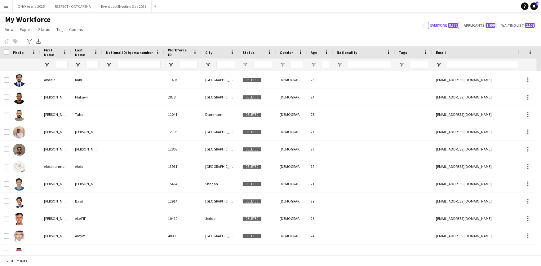
click at [7, 9] on button "Menu" at bounding box center [6, 6] width 12 height 12
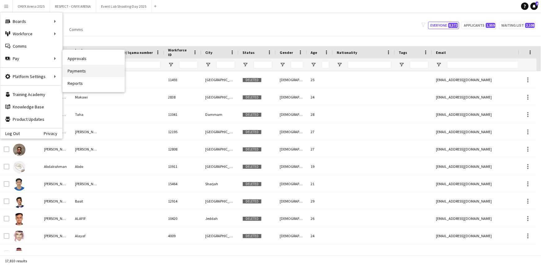
click at [79, 68] on link "Payments" at bounding box center [94, 71] width 62 height 12
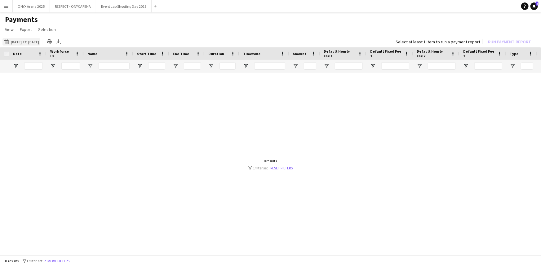
click at [9, 41] on app-icon "[DATE] to [DATE]" at bounding box center [7, 41] width 7 height 5
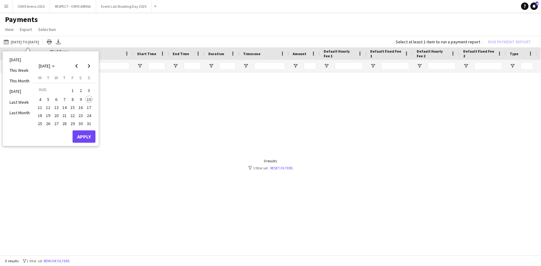
click at [81, 109] on span "16" at bounding box center [80, 107] width 7 height 7
click at [83, 135] on button "Apply" at bounding box center [84, 137] width 23 height 12
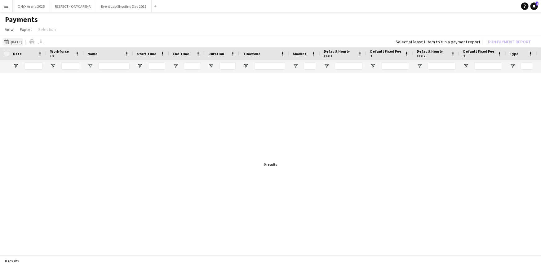
click at [5, 43] on app-icon "[DATE] to [DATE]" at bounding box center [7, 41] width 7 height 5
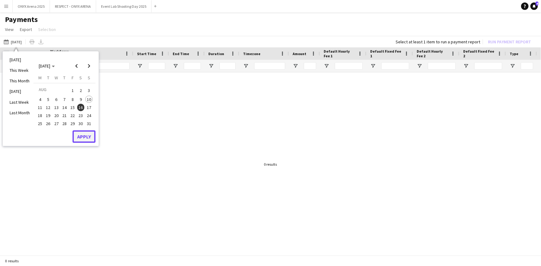
click at [88, 138] on button "Apply" at bounding box center [84, 137] width 23 height 12
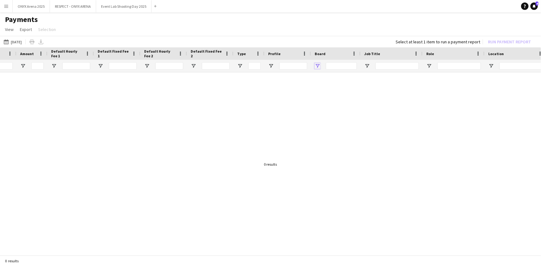
click at [318, 64] on span "Open Filter Menu" at bounding box center [318, 66] width 6 height 6
click at [313, 18] on h1 "Payments" at bounding box center [270, 19] width 541 height 9
click at [13, 41] on button "[DATE] to [DATE] [DATE]" at bounding box center [12, 41] width 20 height 7
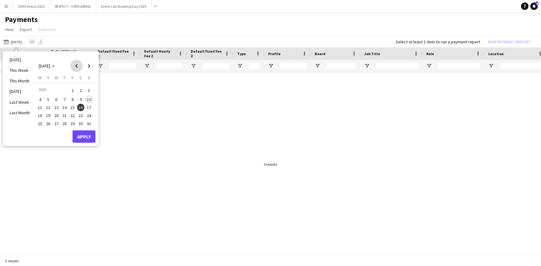
click at [76, 66] on span "Previous month" at bounding box center [76, 66] width 12 height 12
click at [56, 114] on span "16" at bounding box center [56, 113] width 7 height 7
click at [87, 143] on button "Apply" at bounding box center [84, 143] width 23 height 12
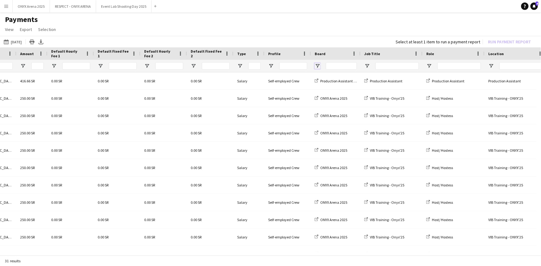
click at [317, 65] on span "Open Filter Menu" at bounding box center [318, 66] width 6 height 6
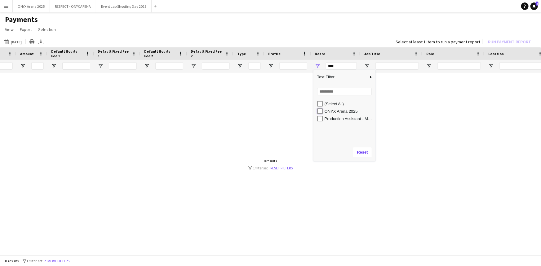
type input "**********"
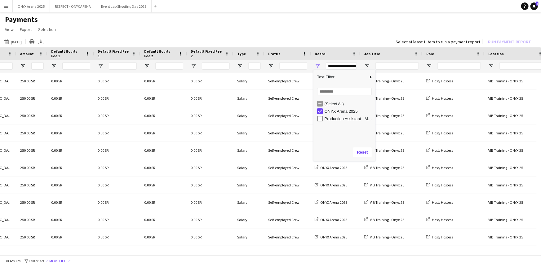
click at [251, 28] on app-page-menu "View Customise view Customise filters Reset Filters Reset View Reset All Export…" at bounding box center [270, 30] width 541 height 12
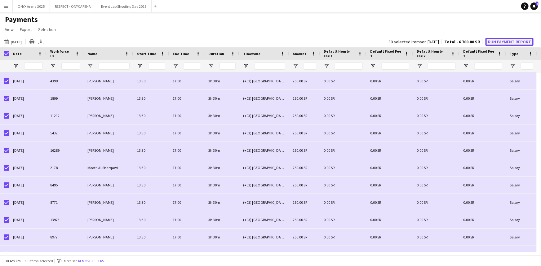
click at [505, 39] on button "Run Payment Report" at bounding box center [510, 42] width 48 height 8
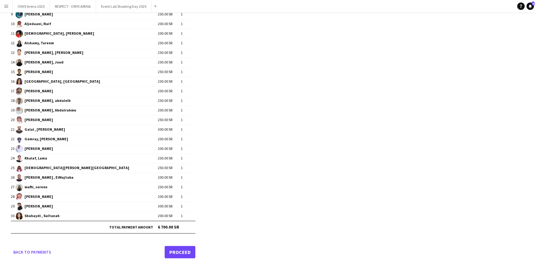
click at [182, 251] on link "Proceed" at bounding box center [180, 252] width 31 height 12
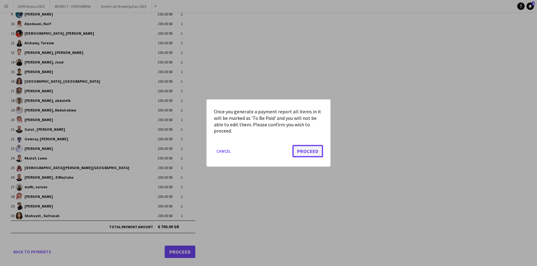
click at [313, 147] on button "Proceed" at bounding box center [307, 151] width 31 height 12
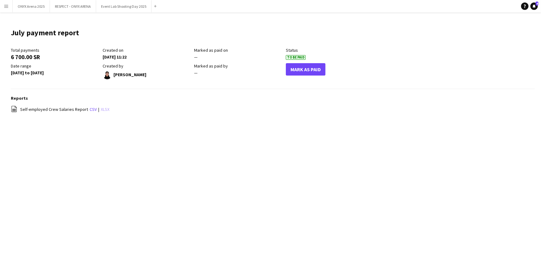
click at [101, 110] on link "xlsx" at bounding box center [105, 110] width 9 height 6
click at [4, 7] on app-icon "Menu" at bounding box center [6, 6] width 5 height 5
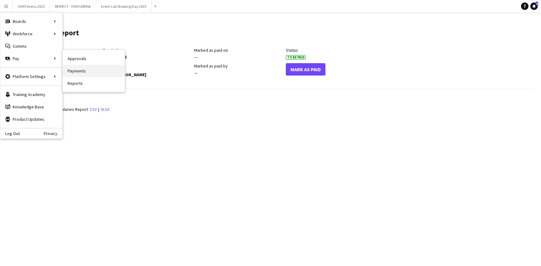
click at [79, 69] on link "Payments" at bounding box center [94, 71] width 62 height 12
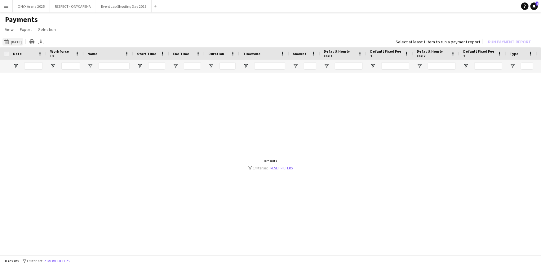
click at [15, 39] on button "[DATE] [DATE]" at bounding box center [12, 41] width 20 height 7
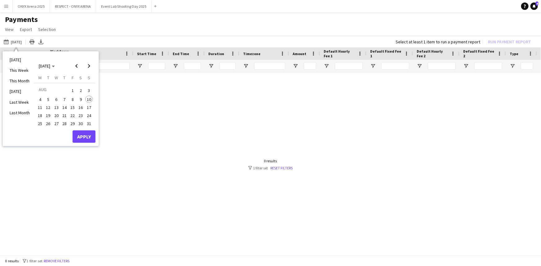
click at [73, 90] on span "1" at bounding box center [72, 90] width 7 height 9
click at [73, 98] on span "8" at bounding box center [72, 99] width 7 height 7
click at [82, 134] on button "Apply" at bounding box center [84, 137] width 23 height 12
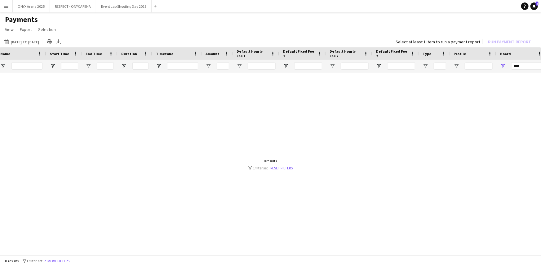
scroll to position [0, 233]
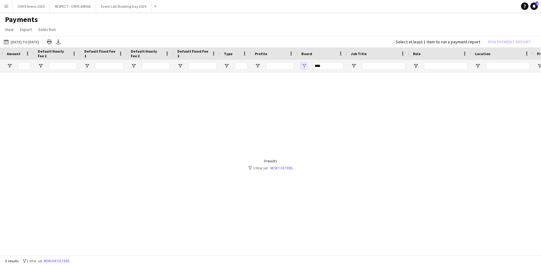
click at [303, 65] on span "Open Filter Menu" at bounding box center [304, 66] width 6 height 6
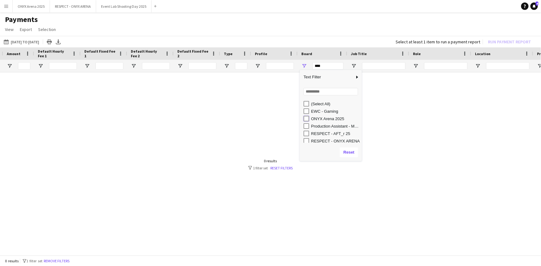
type input "**********"
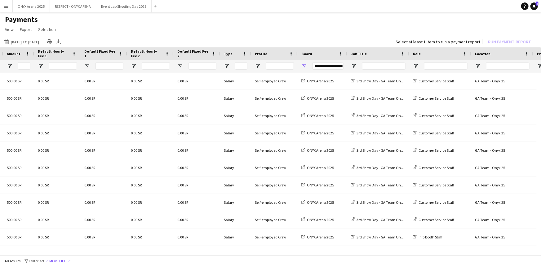
click at [273, 24] on h1 "Payments" at bounding box center [270, 19] width 541 height 9
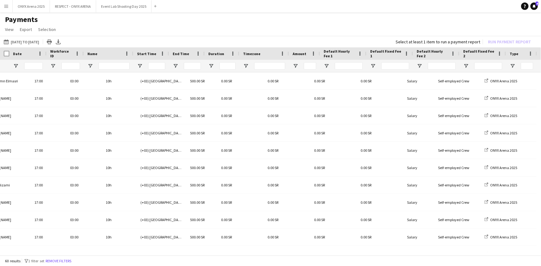
scroll to position [0, 0]
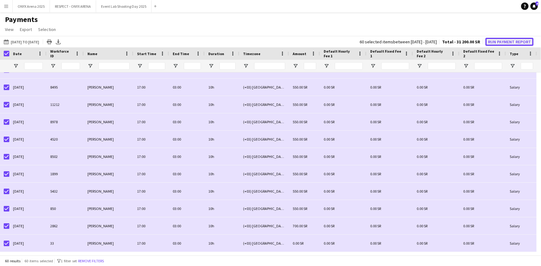
click at [501, 40] on button "Run Payment Report" at bounding box center [510, 42] width 48 height 8
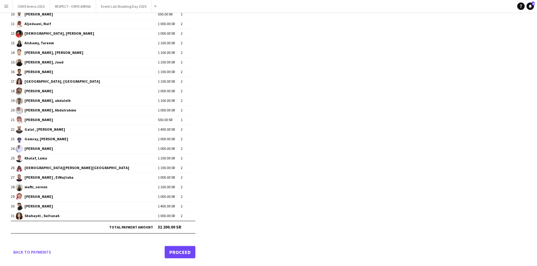
click at [181, 253] on link "Proceed" at bounding box center [180, 252] width 31 height 12
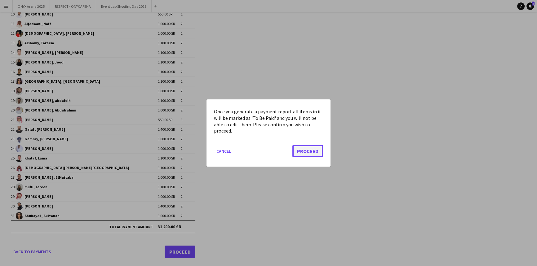
click at [300, 153] on button "Proceed" at bounding box center [307, 151] width 31 height 12
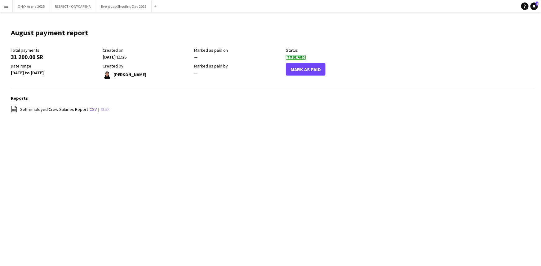
click at [101, 109] on link "xlsx" at bounding box center [105, 110] width 9 height 6
click at [34, 6] on button "ONYX Arena 2025 Close" at bounding box center [31, 6] width 37 height 12
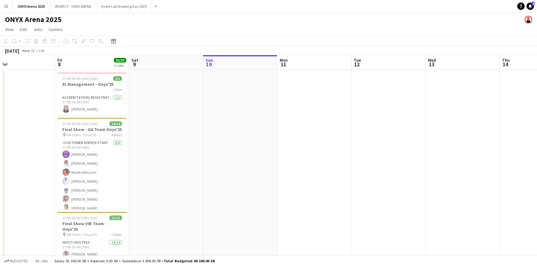
scroll to position [0, 193]
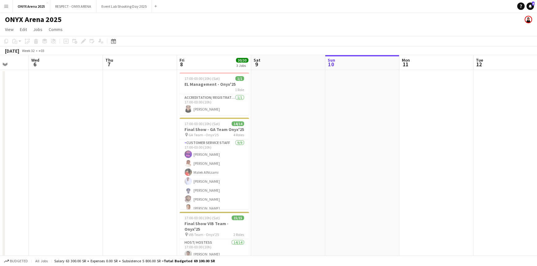
drag, startPoint x: 76, startPoint y: 131, endPoint x: 327, endPoint y: 150, distance: 251.8
click at [327, 150] on app-calendar-viewport "Sun 3 Mon 4 Tue 5 Wed 6 Thu 7 Fri 8 30/30 3 Jobs Sat 9 Sun 10 Mon 11 Tue 12 Wed…" at bounding box center [268, 188] width 537 height 267
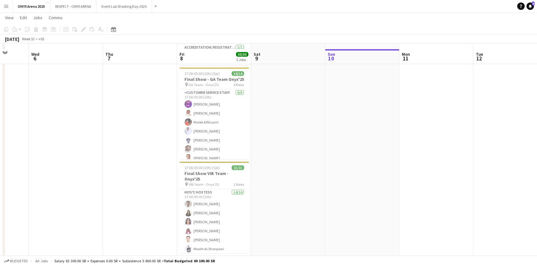
scroll to position [56, 0]
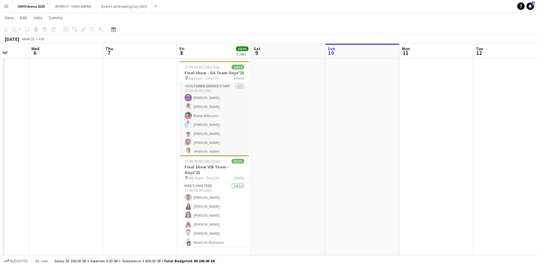
click at [200, 128] on app-card-role "Customer Service Staff [DATE] 17:00-03:00 (10h) [PERSON_NAME] Naif [PERSON_NAME…" at bounding box center [214, 129] width 69 height 93
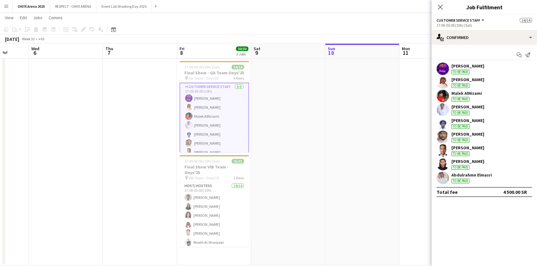
click at [442, 176] on app-user-avatar at bounding box center [443, 178] width 12 height 12
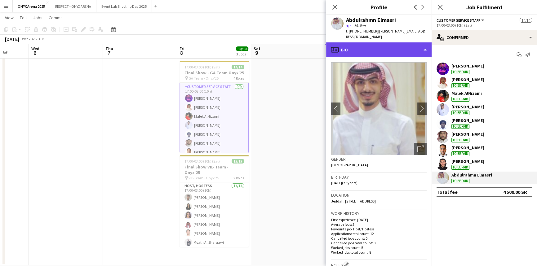
click at [363, 42] on div "profile Bio" at bounding box center [378, 49] width 105 height 15
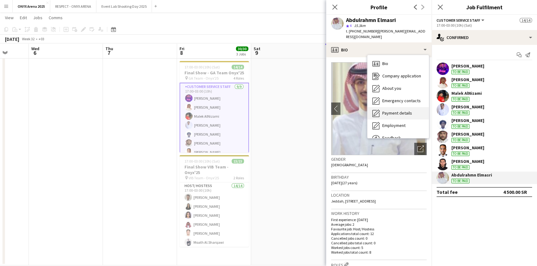
click at [390, 110] on span "Payment details" at bounding box center [397, 113] width 30 height 6
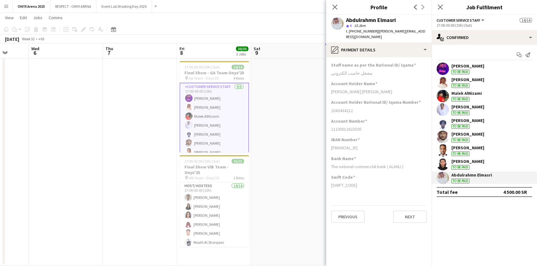
drag, startPoint x: 346, startPoint y: 20, endPoint x: 402, endPoint y: 20, distance: 56.1
click at [402, 20] on div "Abdulrahmn Elmasri" at bounding box center [386, 20] width 81 height 6
copy div "Abdulrahmn Elmasri"
click at [446, 66] on app-user-avatar at bounding box center [443, 69] width 12 height 12
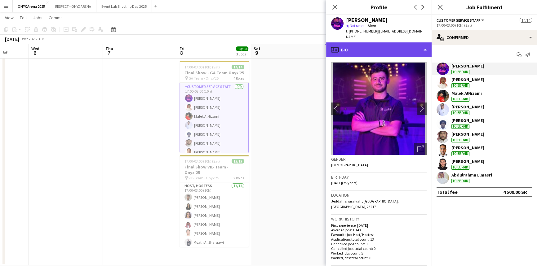
click at [394, 45] on div "profile Bio" at bounding box center [378, 49] width 105 height 15
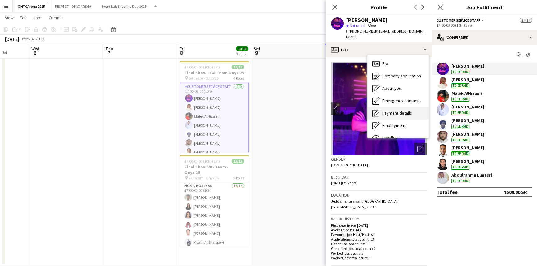
click at [395, 110] on span "Payment details" at bounding box center [397, 113] width 30 height 6
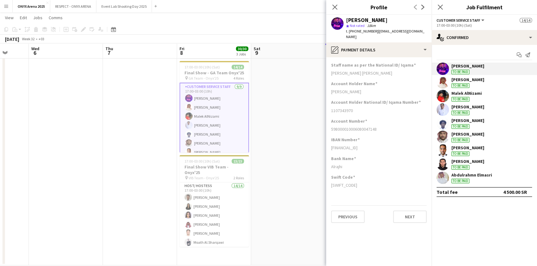
click at [445, 80] on app-user-avatar at bounding box center [443, 82] width 12 height 12
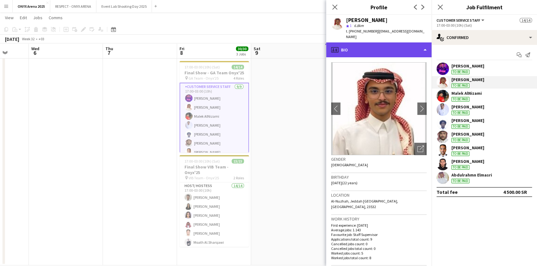
click at [403, 44] on div "profile Bio" at bounding box center [378, 49] width 105 height 15
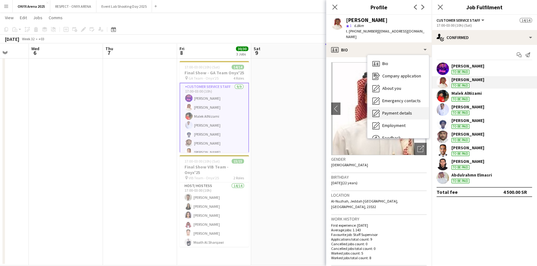
click at [395, 107] on div "Payment details Payment details" at bounding box center [397, 113] width 61 height 12
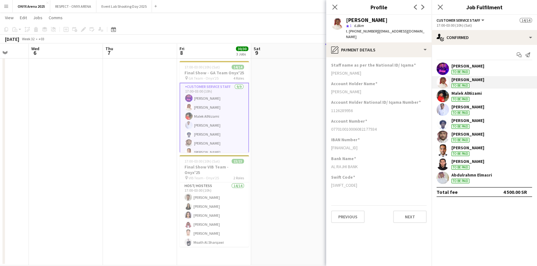
click at [444, 96] on app-user-avatar at bounding box center [443, 96] width 12 height 12
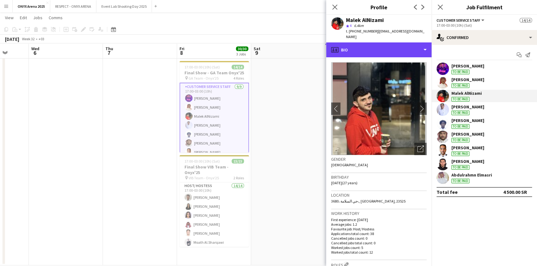
click at [370, 43] on div "profile Bio" at bounding box center [378, 49] width 105 height 15
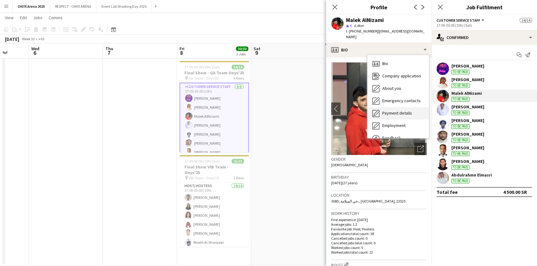
click at [393, 110] on span "Payment details" at bounding box center [397, 113] width 30 height 6
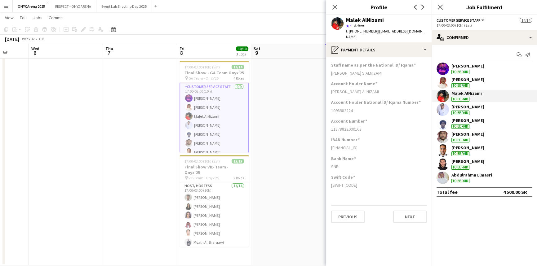
click at [444, 111] on app-user-avatar at bounding box center [443, 110] width 12 height 12
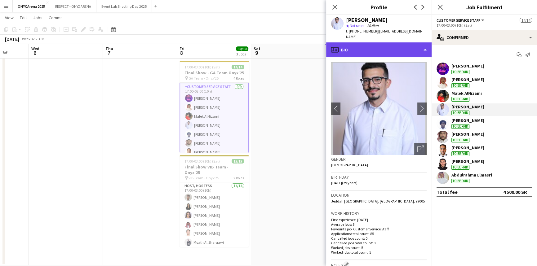
click at [377, 44] on div "profile Bio" at bounding box center [378, 49] width 105 height 15
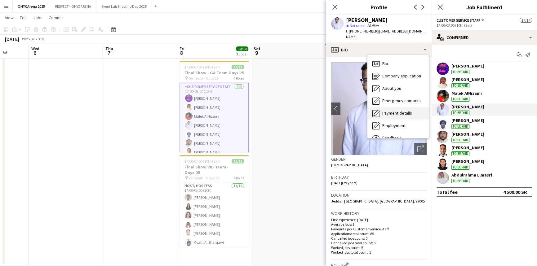
click at [391, 110] on span "Payment details" at bounding box center [397, 113] width 30 height 6
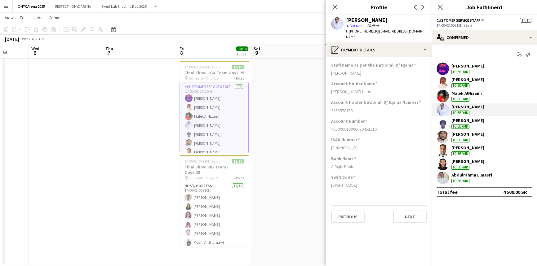
click at [448, 125] on app-user-avatar at bounding box center [443, 123] width 12 height 12
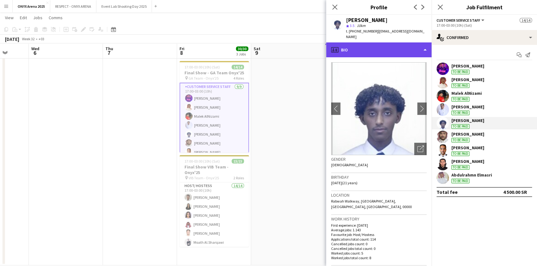
click at [388, 45] on div "profile Bio" at bounding box center [378, 49] width 105 height 15
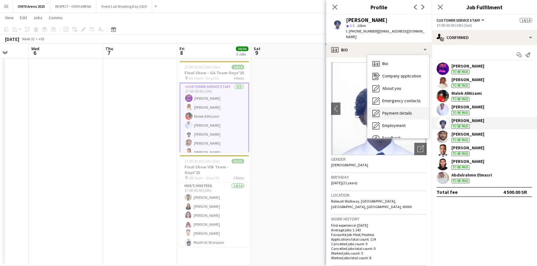
click at [392, 110] on span "Payment details" at bounding box center [397, 113] width 30 height 6
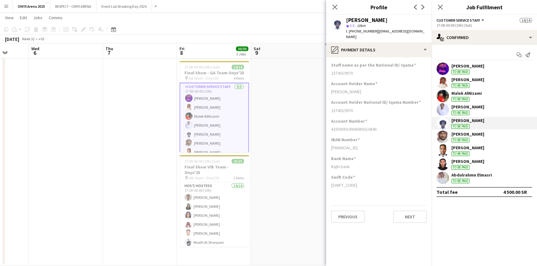
drag, startPoint x: 345, startPoint y: 20, endPoint x: 387, endPoint y: 21, distance: 41.9
click at [387, 21] on div "[PERSON_NAME] star 3.5 10km t. [PHONE_NUMBER] | [EMAIL_ADDRESS][DOMAIN_NAME]" at bounding box center [378, 29] width 105 height 28
copy div "[PERSON_NAME]"
click at [440, 7] on icon at bounding box center [440, 7] width 6 height 6
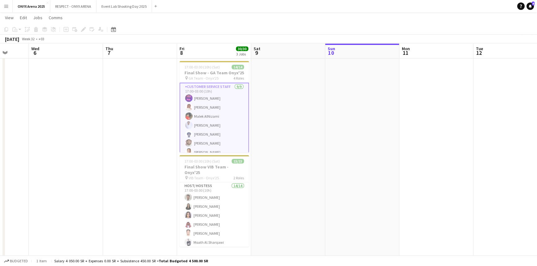
click at [291, 165] on app-date-cell at bounding box center [288, 139] width 74 height 252
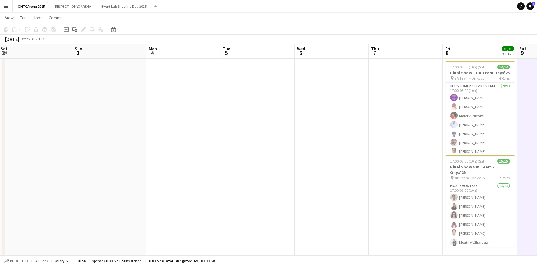
drag, startPoint x: 91, startPoint y: 195, endPoint x: 357, endPoint y: 190, distance: 265.8
click at [357, 190] on app-calendar-viewport "Thu 31 Fri 1 30/30 3 Jobs Sat 2 Sun 3 Mon 4 Tue 5 Wed 6 Thu 7 Fri 8 30/30 3 Job…" at bounding box center [268, 117] width 537 height 298
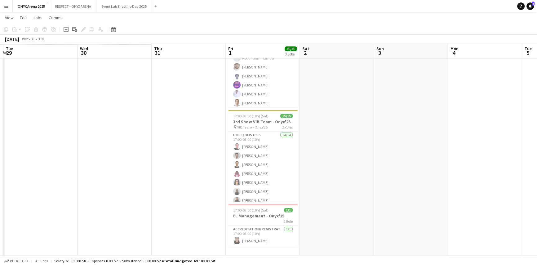
drag, startPoint x: 359, startPoint y: 175, endPoint x: 407, endPoint y: 169, distance: 49.2
click at [411, 170] on app-calendar-viewport "Sun 27 Mon 28 Tue 29 Wed 30 Thu 31 Fri 1 30/30 3 Jobs Sat 2 Sun 3 Mon 4 Tue 5 W…" at bounding box center [268, 117] width 537 height 298
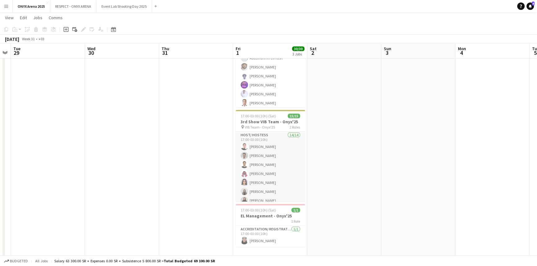
click at [258, 164] on app-card-role "Host/ Hostess 14/14 17:00-03:00 (10h) Lama [PERSON_NAME] abdalelh [PERSON_NAME]…" at bounding box center [270, 201] width 69 height 138
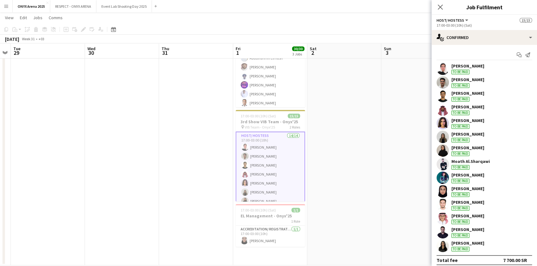
click at [445, 216] on app-user-avatar at bounding box center [443, 219] width 12 height 12
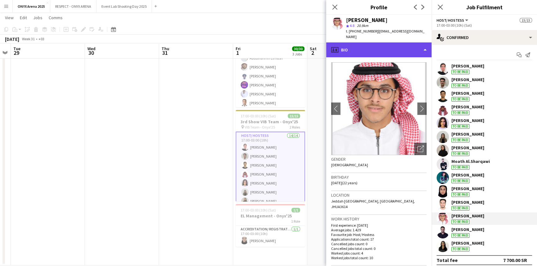
click at [375, 46] on div "profile Bio" at bounding box center [378, 49] width 105 height 15
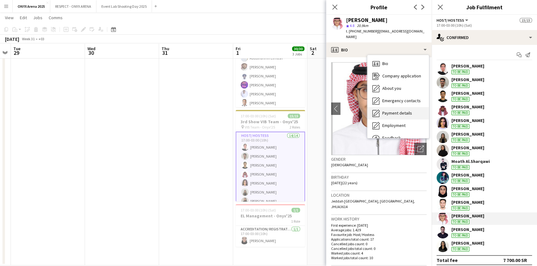
click at [380, 109] on div "Payment details Payment details" at bounding box center [397, 113] width 61 height 12
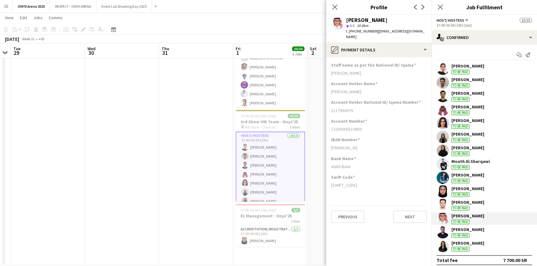
drag, startPoint x: 331, startPoint y: 66, endPoint x: 385, endPoint y: 67, distance: 53.6
click at [385, 70] on div "[PERSON_NAME]" at bounding box center [378, 73] width 95 height 6
copy div "[PERSON_NAME]"
drag, startPoint x: 372, startPoint y: 31, endPoint x: 351, endPoint y: 31, distance: 21.1
click at [351, 31] on span "t. [PHONE_NUMBER]" at bounding box center [362, 31] width 32 height 5
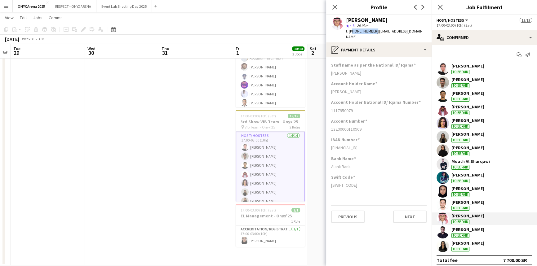
copy span "966565072270"
click at [401, 19] on div "[PERSON_NAME]" at bounding box center [386, 20] width 81 height 6
drag, startPoint x: 372, startPoint y: 32, endPoint x: 349, endPoint y: 30, distance: 22.7
click at [349, 30] on span "t. [PHONE_NUMBER]" at bounding box center [362, 31] width 32 height 5
copy span "[PHONE_NUMBER]"
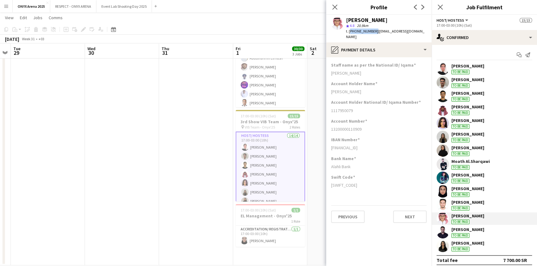
drag, startPoint x: 331, startPoint y: 105, endPoint x: 353, endPoint y: 106, distance: 21.4
click at [353, 108] on div "1117950079" at bounding box center [378, 111] width 95 height 6
copy div "1117950079"
drag, startPoint x: 380, startPoint y: 87, endPoint x: 332, endPoint y: 86, distance: 48.4
click at [332, 89] on div "[PERSON_NAME]" at bounding box center [378, 92] width 95 height 6
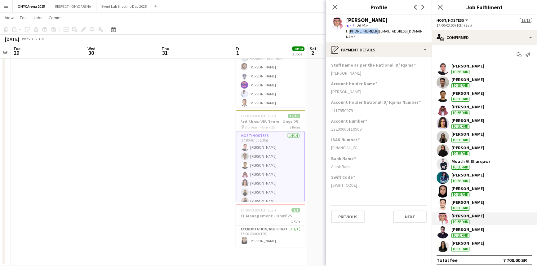
copy div "[PERSON_NAME]"
drag, startPoint x: 361, startPoint y: 122, endPoint x: 329, endPoint y: 124, distance: 32.9
click at [329, 124] on app-section-data-types "Staff name as per the National ID/ Iqama [PERSON_NAME] Account Holder Name [PER…" at bounding box center [378, 161] width 105 height 209
copy div "13200000110909"
drag, startPoint x: 390, startPoint y: 142, endPoint x: 332, endPoint y: 142, distance: 58.0
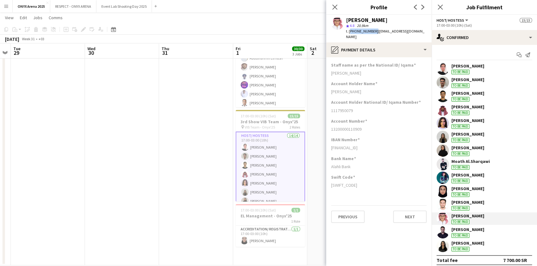
click at [332, 145] on div "[FINANCIAL_ID]" at bounding box center [378, 148] width 95 height 6
copy div "[FINANCIAL_ID]"
click at [441, 121] on app-user-avatar at bounding box center [443, 123] width 12 height 12
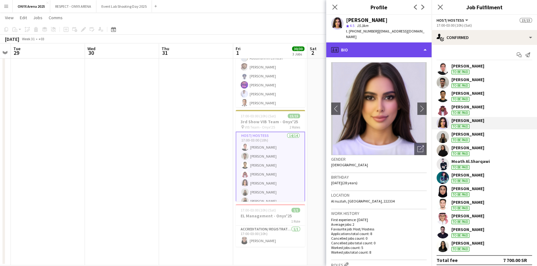
click at [375, 42] on div "profile Bio" at bounding box center [378, 49] width 105 height 15
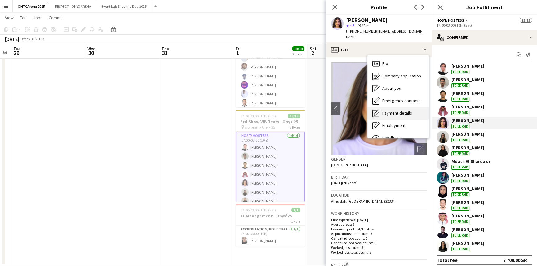
click at [388, 110] on span "Payment details" at bounding box center [397, 113] width 30 height 6
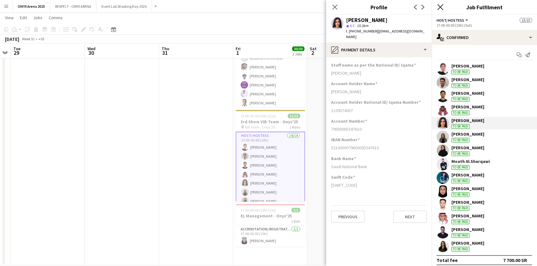
click at [441, 6] on icon at bounding box center [440, 7] width 6 height 6
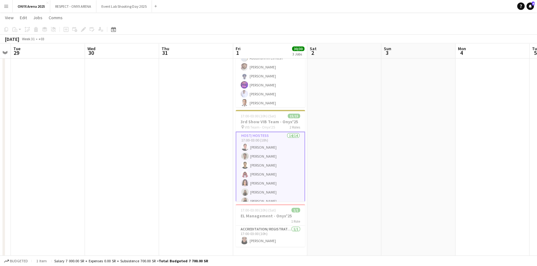
click at [329, 125] on app-date-cell at bounding box center [344, 139] width 74 height 252
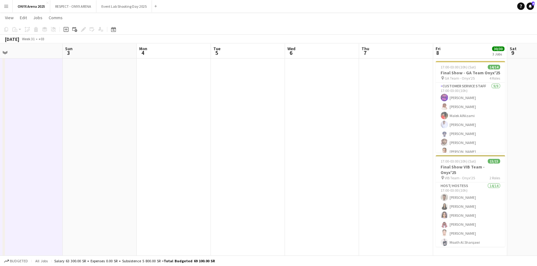
drag, startPoint x: 360, startPoint y: 145, endPoint x: 254, endPoint y: 149, distance: 105.8
click at [43, 144] on app-calendar-viewport "Thu 31 Fri 1 30/30 3 Jobs Sat 2 Sun 3 Mon 4 Tue 5 Wed 6 Thu 7 Fri 8 30/30 3 Job…" at bounding box center [268, 117] width 537 height 298
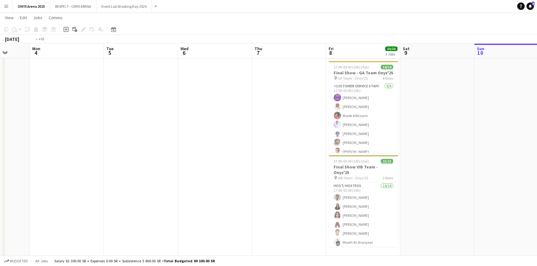
scroll to position [0, 202]
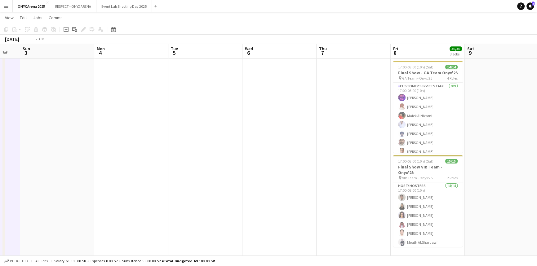
drag, startPoint x: 302, startPoint y: 149, endPoint x: 110, endPoint y: 140, distance: 192.7
click at [110, 140] on app-calendar-viewport "Thu 31 Fri 1 30/30 3 Jobs Sat 2 Sun 3 Mon 4 Tue 5 Wed 6 Thu 7 Fri 8 30/30 3 Job…" at bounding box center [268, 117] width 537 height 298
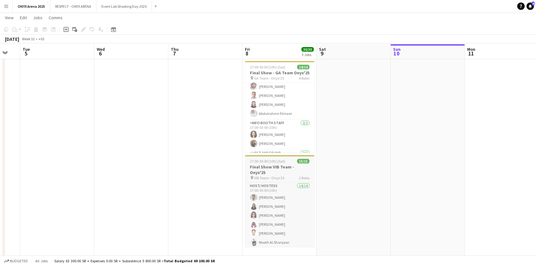
scroll to position [66, 0]
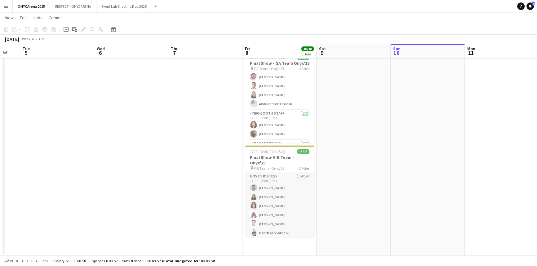
click at [275, 202] on app-card-role "Host/ Hostess 14/14 17:00-03:00 (10h) abdalelh [PERSON_NAME] Tareem Alshamy Hib…" at bounding box center [279, 242] width 69 height 138
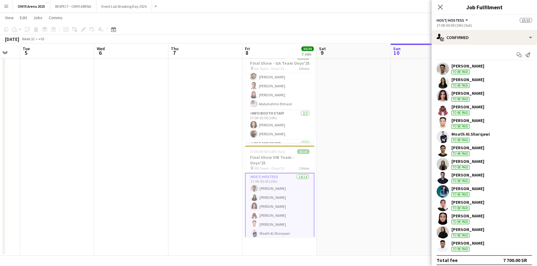
click at [446, 95] on app-user-avatar at bounding box center [443, 96] width 12 height 12
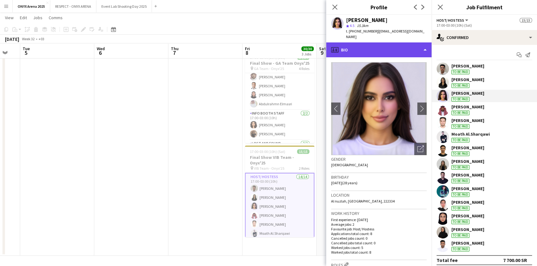
click at [379, 46] on div "profile Bio" at bounding box center [378, 49] width 105 height 15
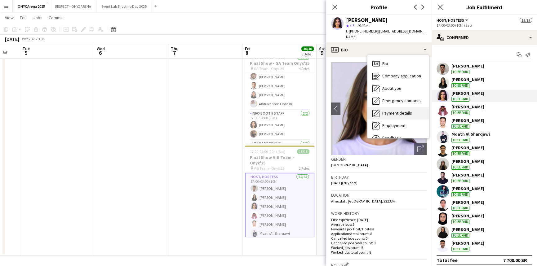
click at [385, 110] on span "Payment details" at bounding box center [397, 113] width 30 height 6
